Goal: Check status: Check status

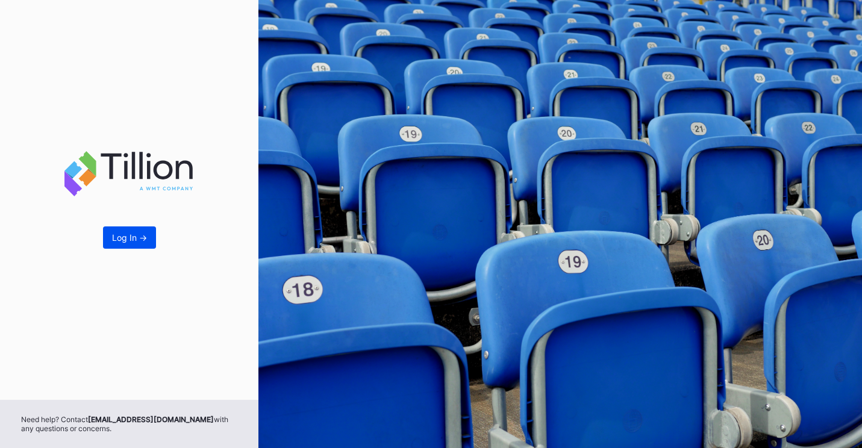
click at [137, 239] on div "Log In ->" at bounding box center [129, 238] width 35 height 10
click at [128, 225] on div "Log In ->" at bounding box center [129, 200] width 258 height 400
click at [133, 238] on div "Log In ->" at bounding box center [129, 238] width 35 height 10
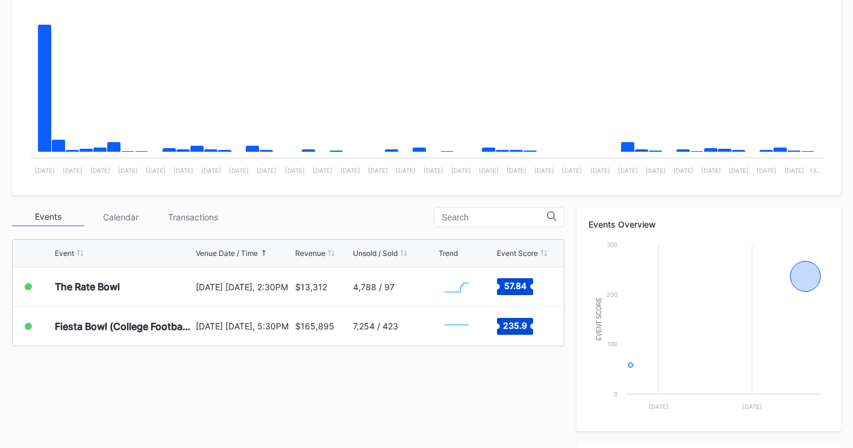
scroll to position [361, 0]
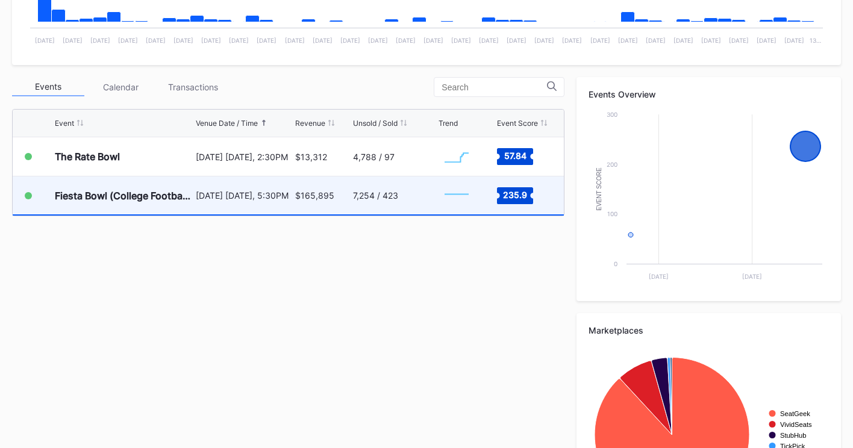
click at [424, 177] on div "7,254 / 423" at bounding box center [394, 196] width 83 height 38
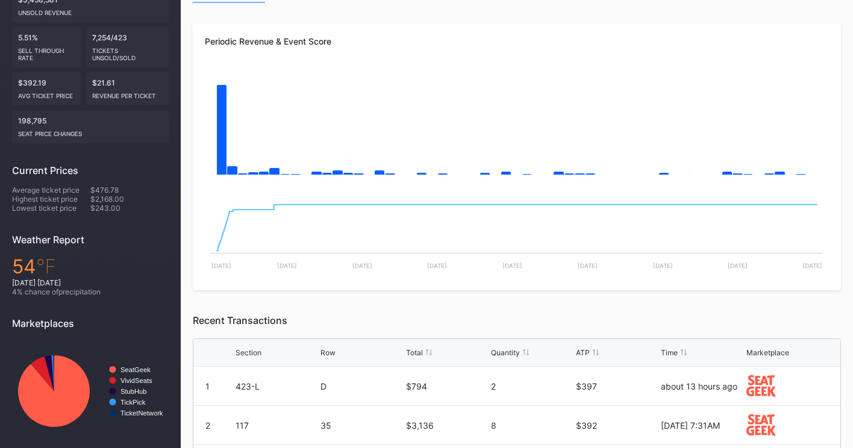
scroll to position [31, 0]
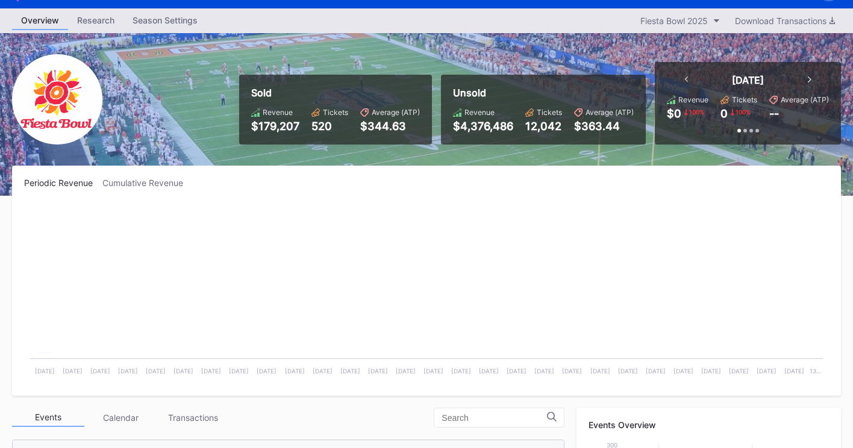
scroll to position [361, 0]
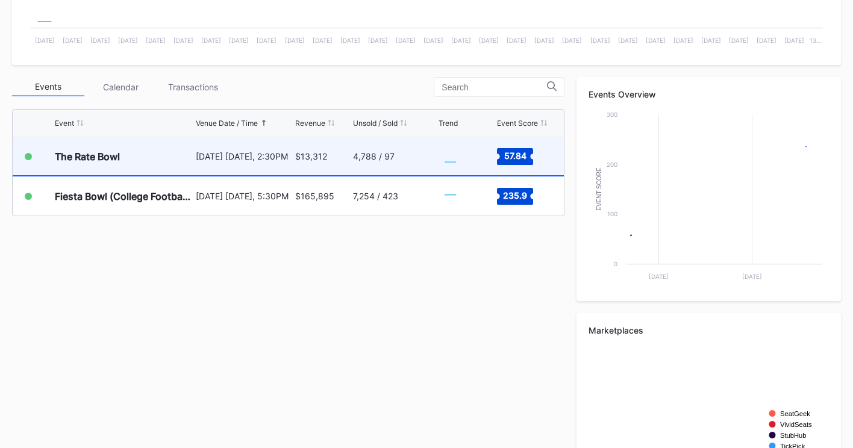
click at [311, 154] on div "$13,312" at bounding box center [311, 156] width 32 height 10
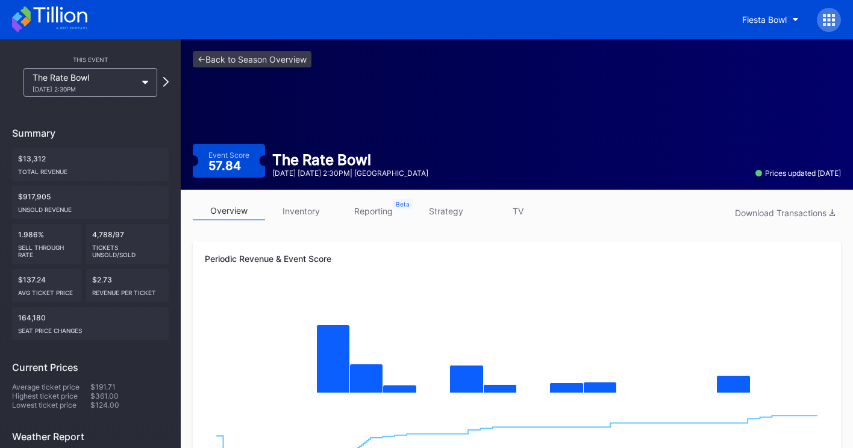
click at [48, 28] on icon at bounding box center [49, 19] width 75 height 27
